Goal: Navigation & Orientation: Find specific page/section

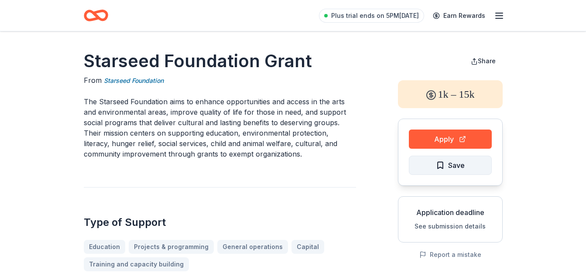
click at [447, 165] on span "Save" at bounding box center [450, 165] width 29 height 11
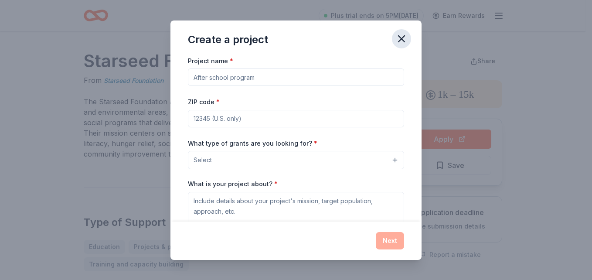
click at [405, 36] on icon "button" at bounding box center [402, 39] width 6 height 6
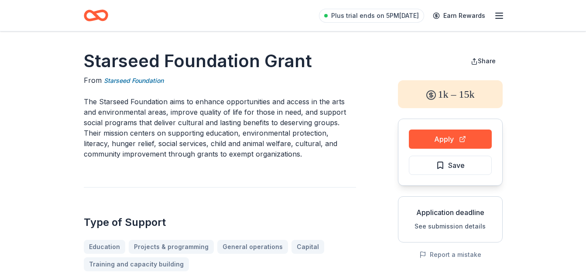
click at [502, 17] on icon "button" at bounding box center [499, 15] width 10 height 10
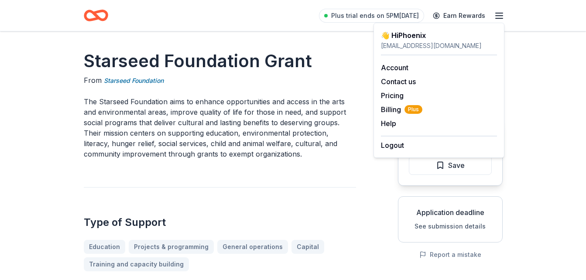
click at [205, 31] on header "Plus trial ends on 5PM, 8/21 Earn Rewards" at bounding box center [293, 15] width 586 height 31
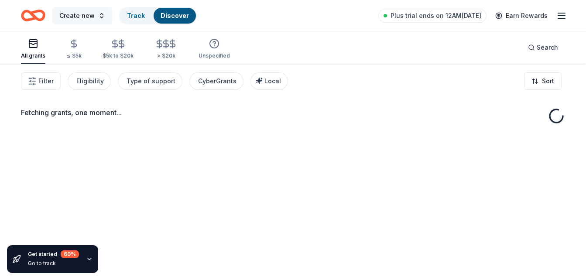
click at [100, 11] on button "Create new" at bounding box center [82, 15] width 60 height 17
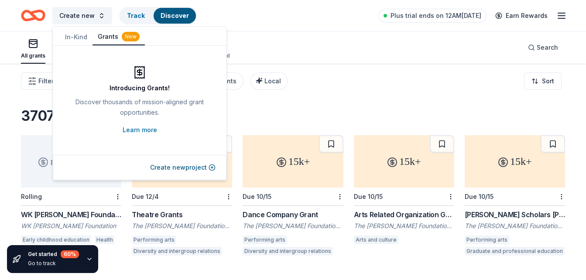
click at [259, 7] on div "Create new Track Discover Plus trial ends on 12AM, 8/22 Earn Rewards" at bounding box center [293, 15] width 544 height 20
